Goal: Understand process/instructions: Learn how to perform a task or action

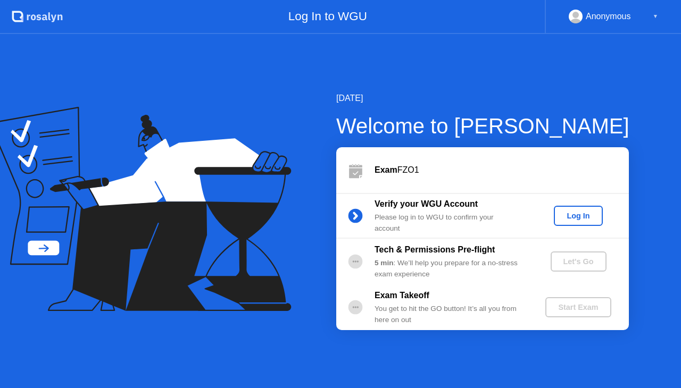
click at [584, 214] on div "Log In" at bounding box center [578, 216] width 40 height 9
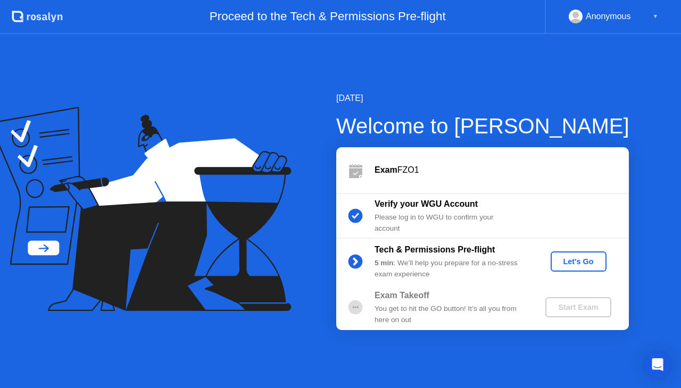
click at [580, 259] on div "Let's Go" at bounding box center [578, 261] width 47 height 9
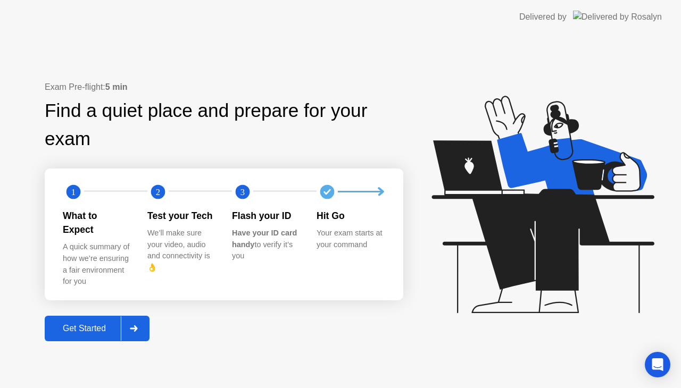
click at [93, 324] on div "Get Started" at bounding box center [84, 329] width 73 height 10
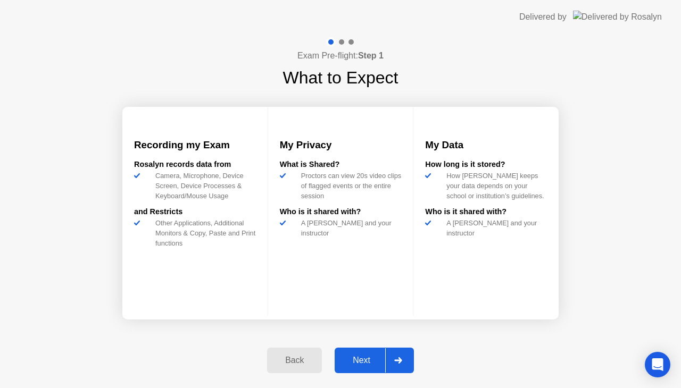
click at [368, 358] on div "Next" at bounding box center [361, 361] width 47 height 10
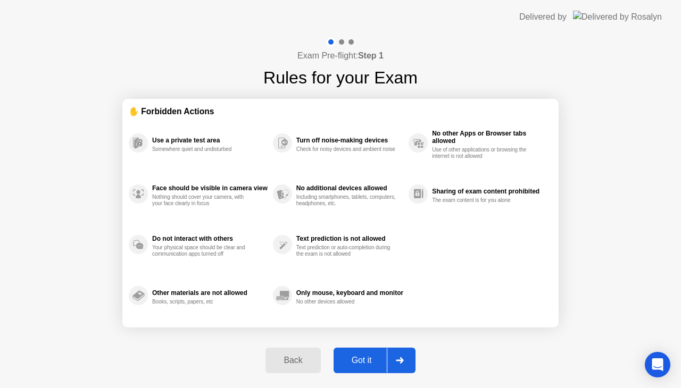
click at [366, 357] on div "Got it" at bounding box center [362, 361] width 50 height 10
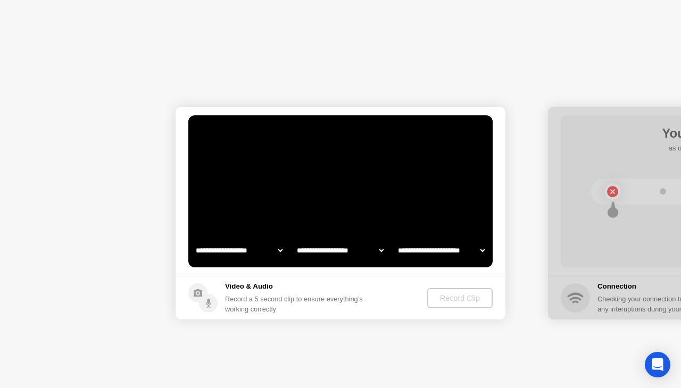
select select "**********"
select select "*******"
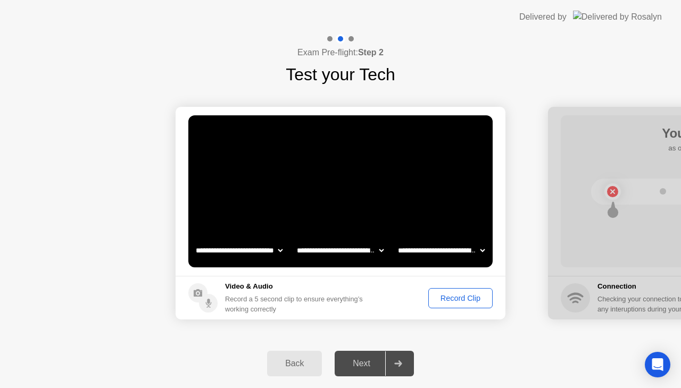
click at [477, 296] on div "Record Clip" at bounding box center [460, 298] width 57 height 9
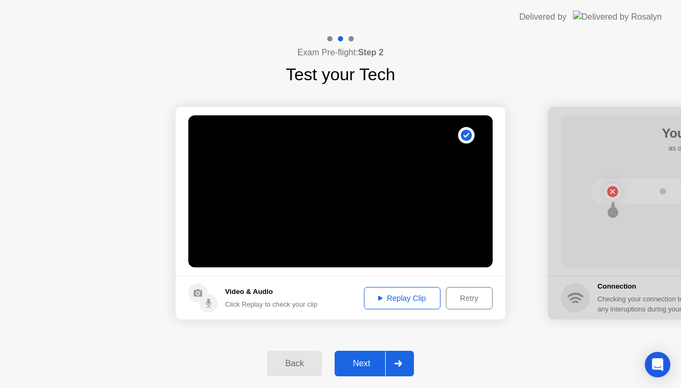
click at [381, 296] on icon at bounding box center [380, 298] width 4 height 5
click at [369, 366] on div "Next" at bounding box center [361, 364] width 47 height 10
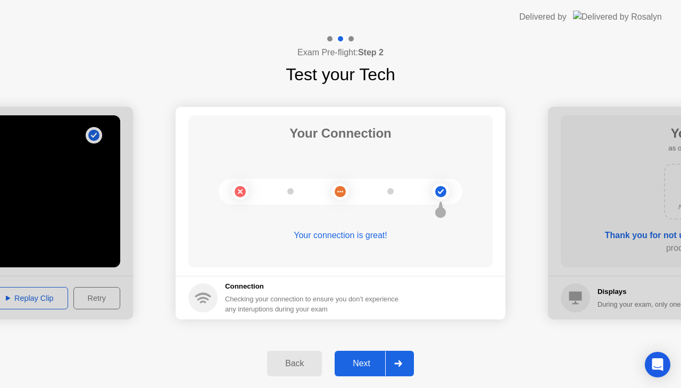
click at [370, 368] on div "Next" at bounding box center [361, 364] width 47 height 10
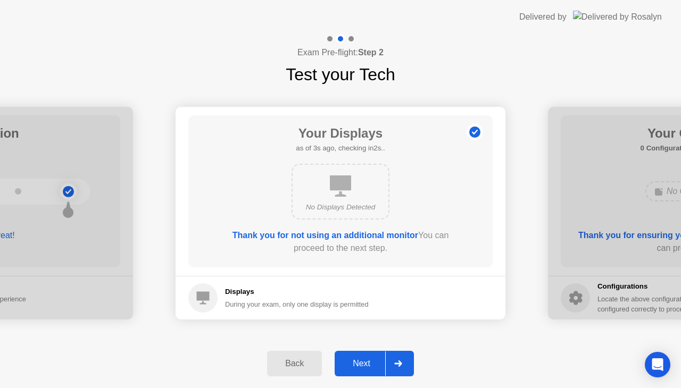
click at [370, 367] on div "Next" at bounding box center [361, 364] width 47 height 10
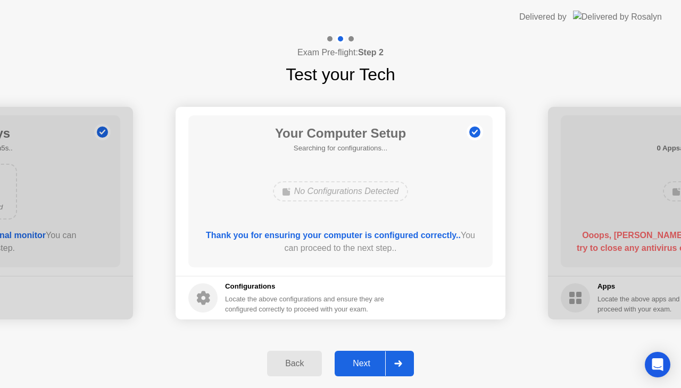
click at [362, 357] on button "Next" at bounding box center [373, 364] width 79 height 26
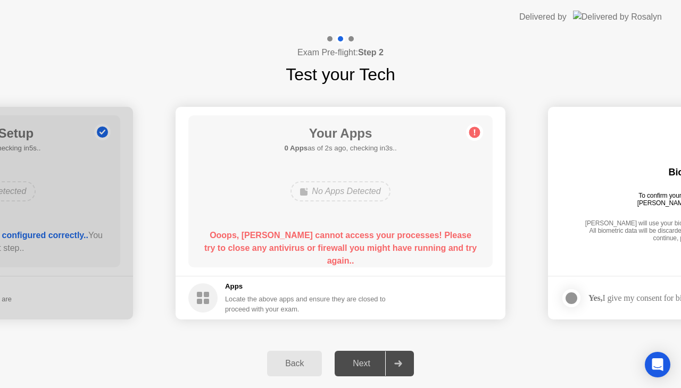
click at [365, 359] on div "Next" at bounding box center [361, 364] width 47 height 10
click at [350, 192] on div "No Apps Detected" at bounding box center [339, 191] width 99 height 20
click at [398, 364] on icon at bounding box center [397, 363] width 7 height 6
click at [356, 362] on div "Next" at bounding box center [361, 364] width 47 height 10
click at [657, 375] on div "Open Intercom Messenger" at bounding box center [657, 365] width 28 height 28
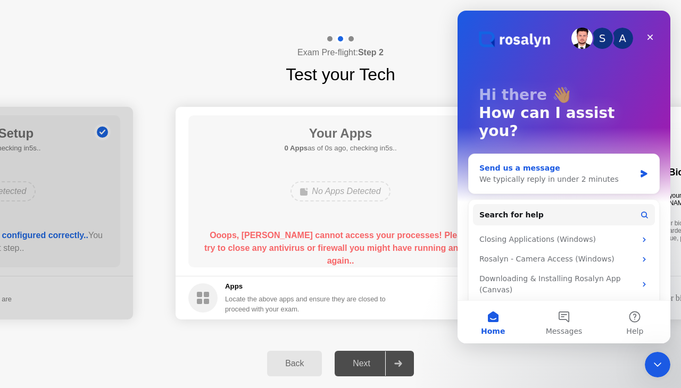
click at [489, 163] on div "Send us a message" at bounding box center [557, 168] width 156 height 11
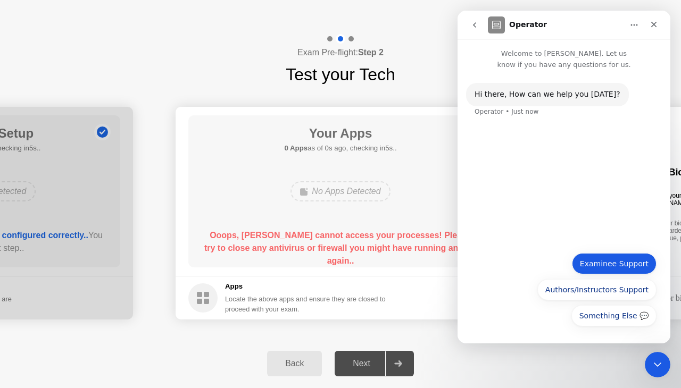
click at [614, 262] on button "Examinee Support" at bounding box center [614, 263] width 85 height 21
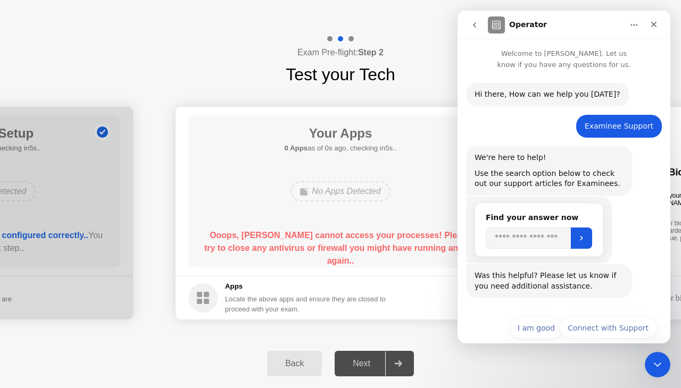
scroll to position [14, 0]
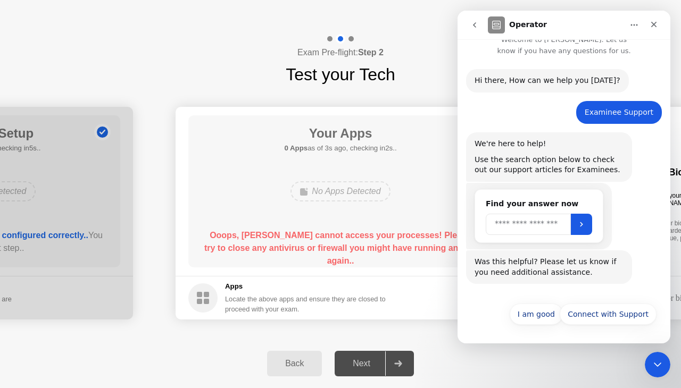
click at [516, 228] on input "Search" at bounding box center [527, 224] width 85 height 21
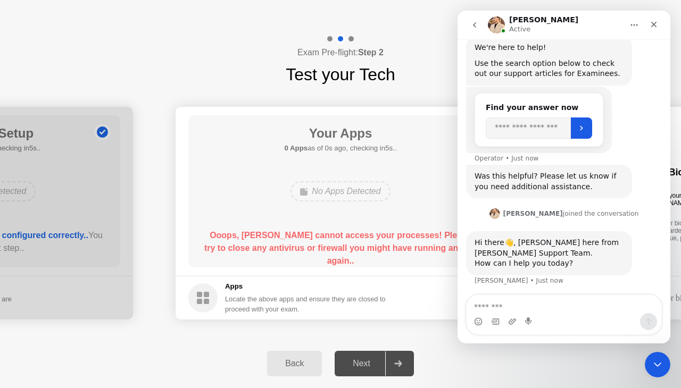
scroll to position [112, 0]
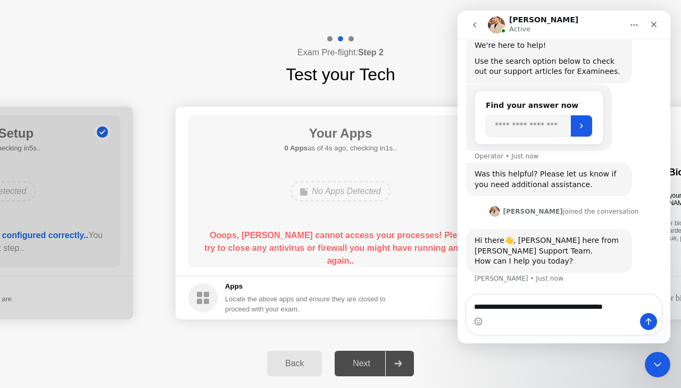
type textarea "**********"
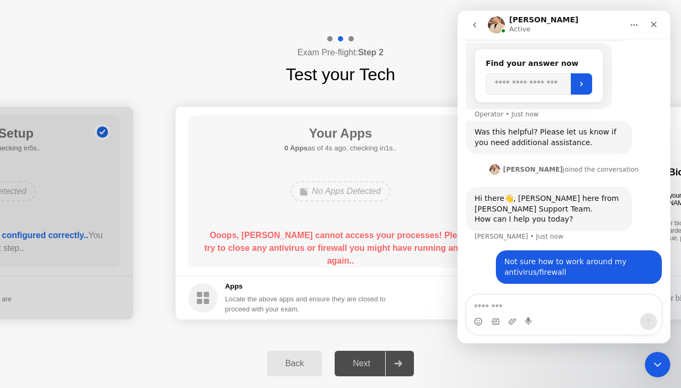
click at [278, 310] on div "Locate the above apps and ensure they are closed to proceed with your exam." at bounding box center [305, 304] width 161 height 20
drag, startPoint x: 581, startPoint y: 15, endPoint x: 184, endPoint y: 21, distance: 396.1
click at [457, 21] on html "Abdul Active Welcome to [PERSON_NAME]. Let us know if you have any questions fo…" at bounding box center [563, 177] width 213 height 333
click at [325, 198] on div "No Apps Detected" at bounding box center [339, 191] width 99 height 20
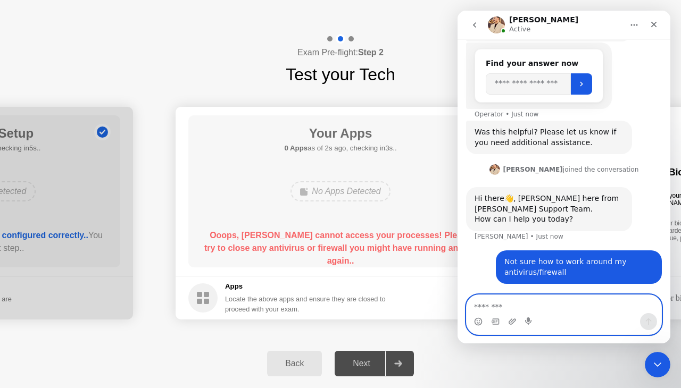
click at [490, 306] on textarea "Message…" at bounding box center [563, 304] width 195 height 18
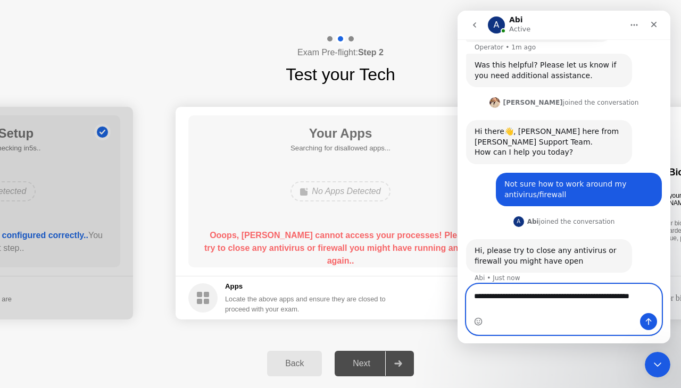
scroll to position [231, 0]
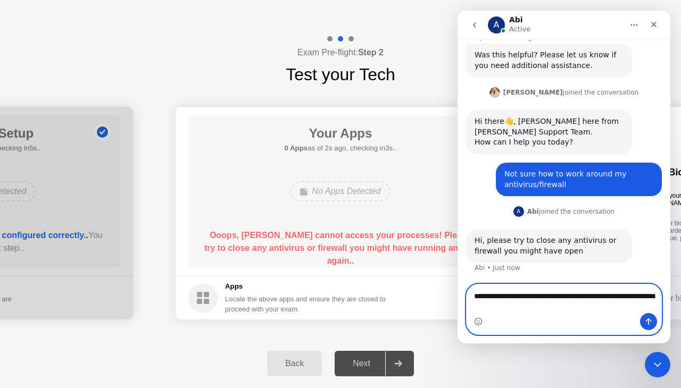
type textarea "**********"
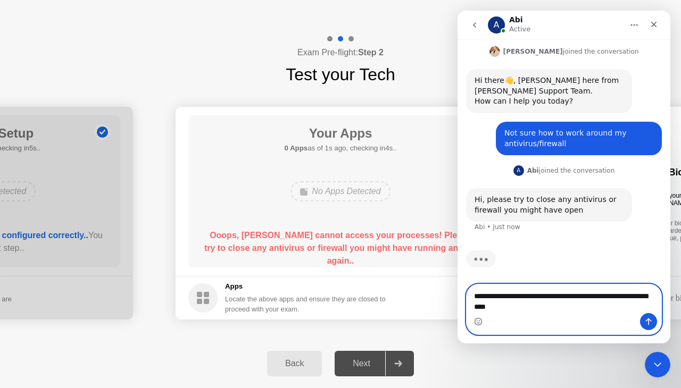
click at [534, 311] on textarea "**********" at bounding box center [563, 298] width 195 height 29
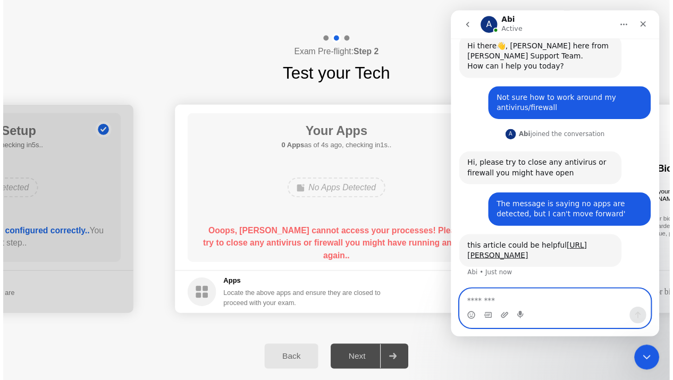
scroll to position [326, 0]
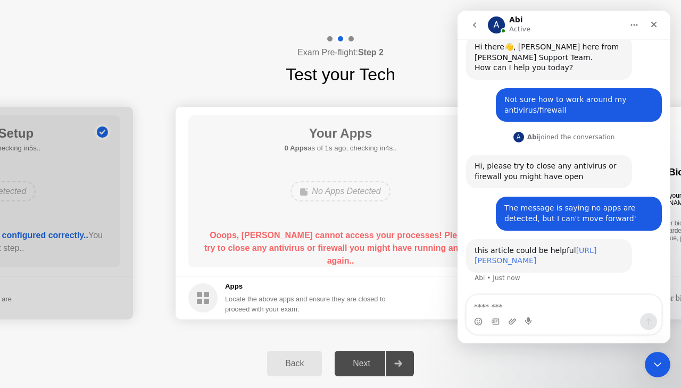
click at [522, 247] on link "[URL][PERSON_NAME]" at bounding box center [535, 255] width 122 height 19
click at [423, 3] on header "Delivered by" at bounding box center [340, 17] width 681 height 34
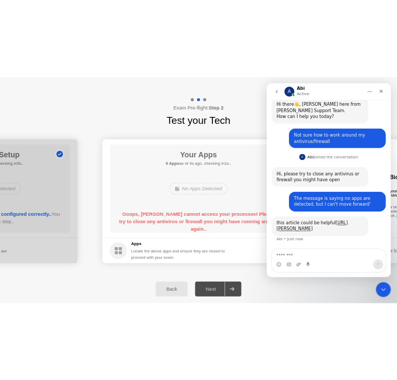
scroll to position [334, 0]
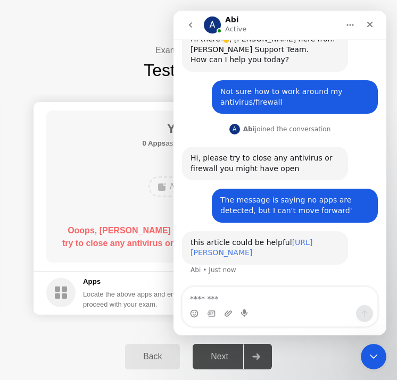
click at [255, 238] on link "[URL][PERSON_NAME]" at bounding box center [251, 247] width 122 height 19
click at [276, 238] on link "[URL][PERSON_NAME]" at bounding box center [251, 247] width 122 height 19
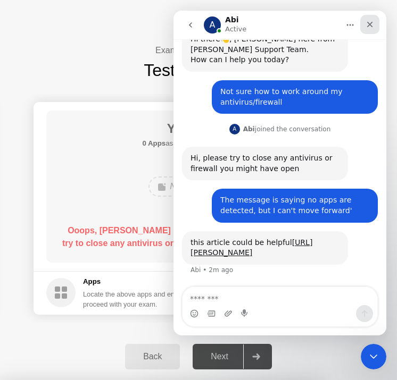
click at [369, 24] on icon "Close" at bounding box center [370, 25] width 6 height 6
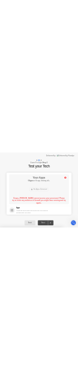
scroll to position [200, 0]
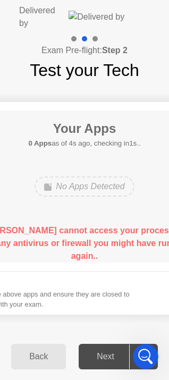
drag, startPoint x: 19, startPoint y: 7, endPoint x: -152, endPoint y: -52, distance: 180.8
click at [0, 0] on html "**********" at bounding box center [84, 190] width 169 height 380
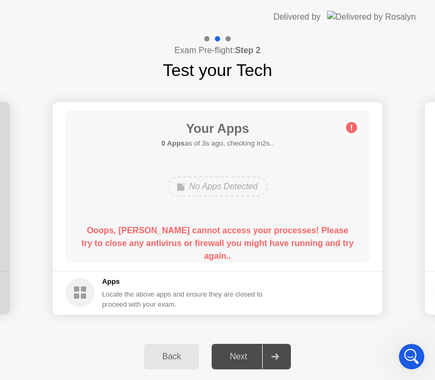
drag, startPoint x: 237, startPoint y: 2, endPoint x: 194, endPoint y: -96, distance: 107.1
click at [194, 0] on html "**********" at bounding box center [217, 190] width 435 height 380
click at [162, 349] on button "Back" at bounding box center [171, 357] width 55 height 26
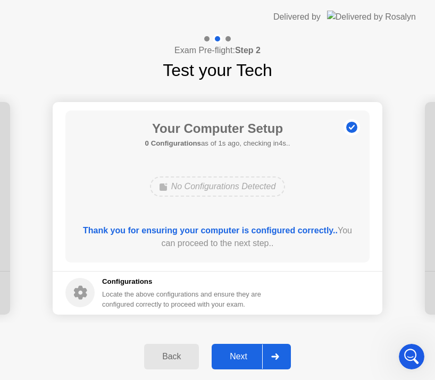
click at [235, 355] on div "Next" at bounding box center [238, 357] width 47 height 10
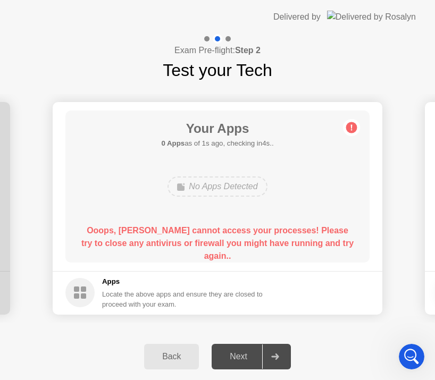
click at [224, 190] on div "No Apps Detected" at bounding box center [216, 187] width 99 height 20
click at [350, 127] on circle at bounding box center [351, 127] width 11 height 11
drag, startPoint x: 307, startPoint y: 3, endPoint x: 595, endPoint y: -23, distance: 289.9
click at [435, 0] on html "**********" at bounding box center [217, 190] width 435 height 380
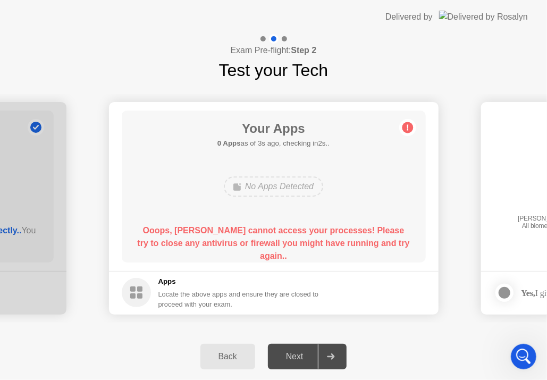
click at [170, 297] on div "Locate the above apps and ensure they are closed to proceed with your exam." at bounding box center [238, 299] width 161 height 20
click at [132, 294] on rect at bounding box center [132, 295] width 5 height 5
